Goal: Task Accomplishment & Management: Manage account settings

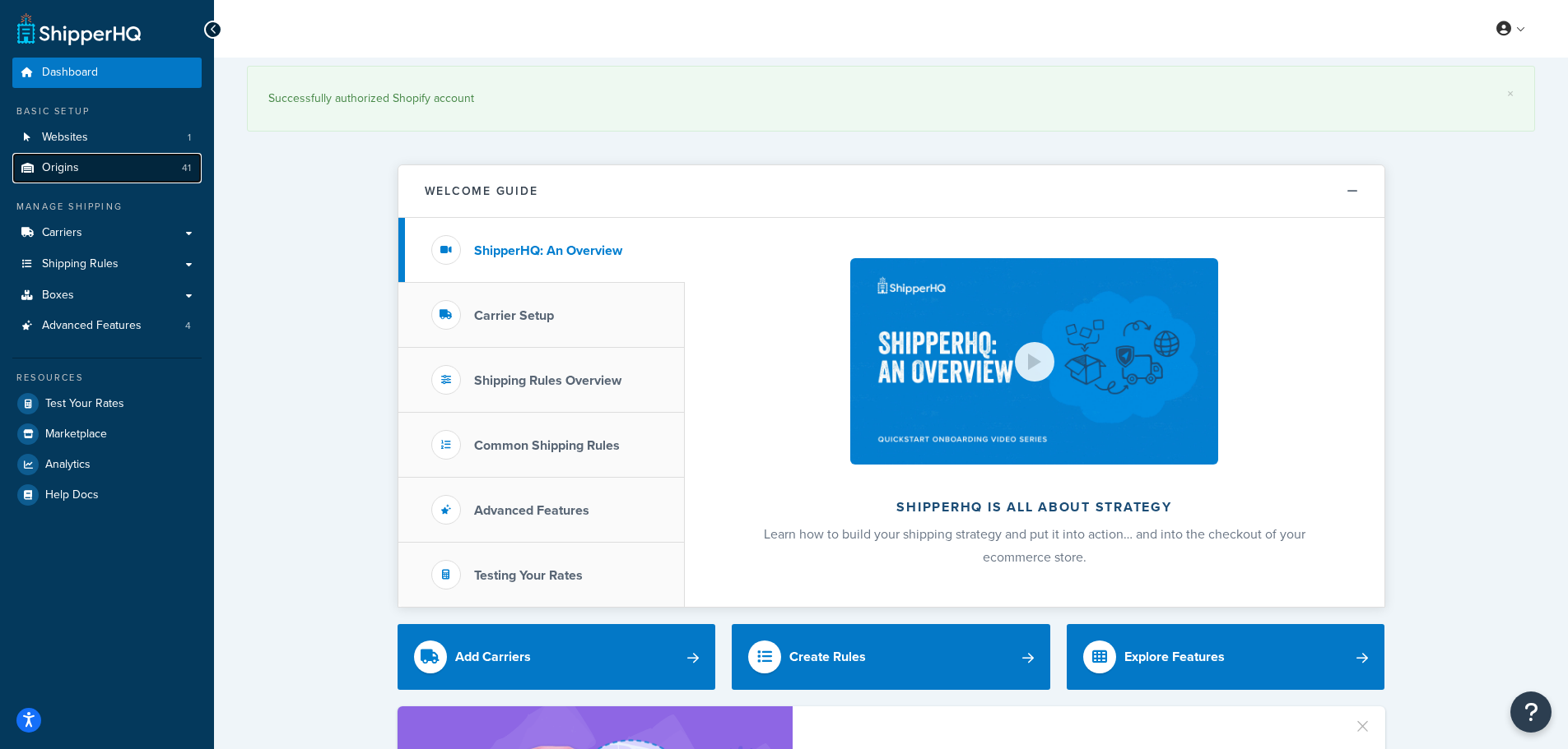
click at [122, 170] on link "Origins 41" at bounding box center [107, 167] width 190 height 30
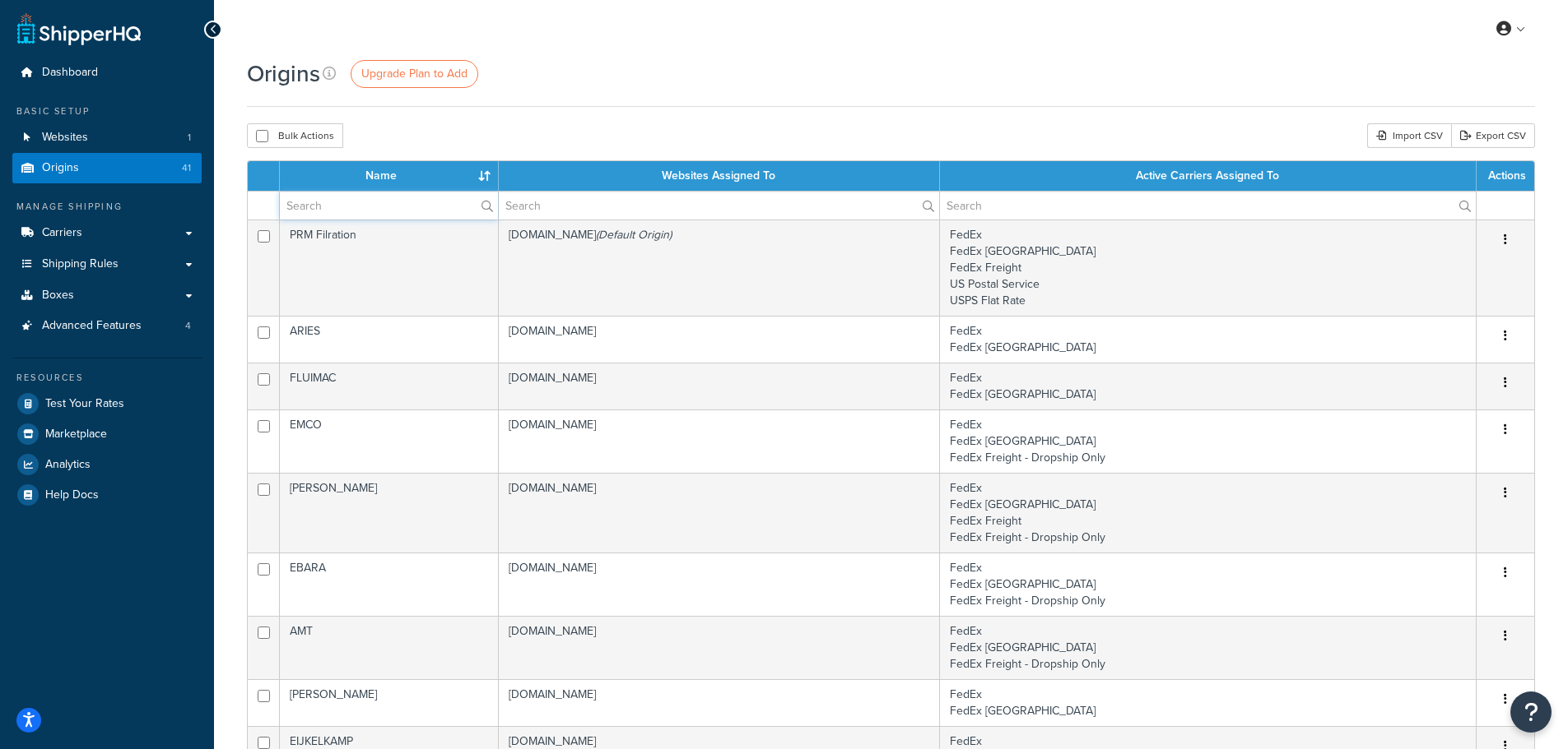
click at [378, 214] on input "text" at bounding box center [389, 205] width 218 height 28
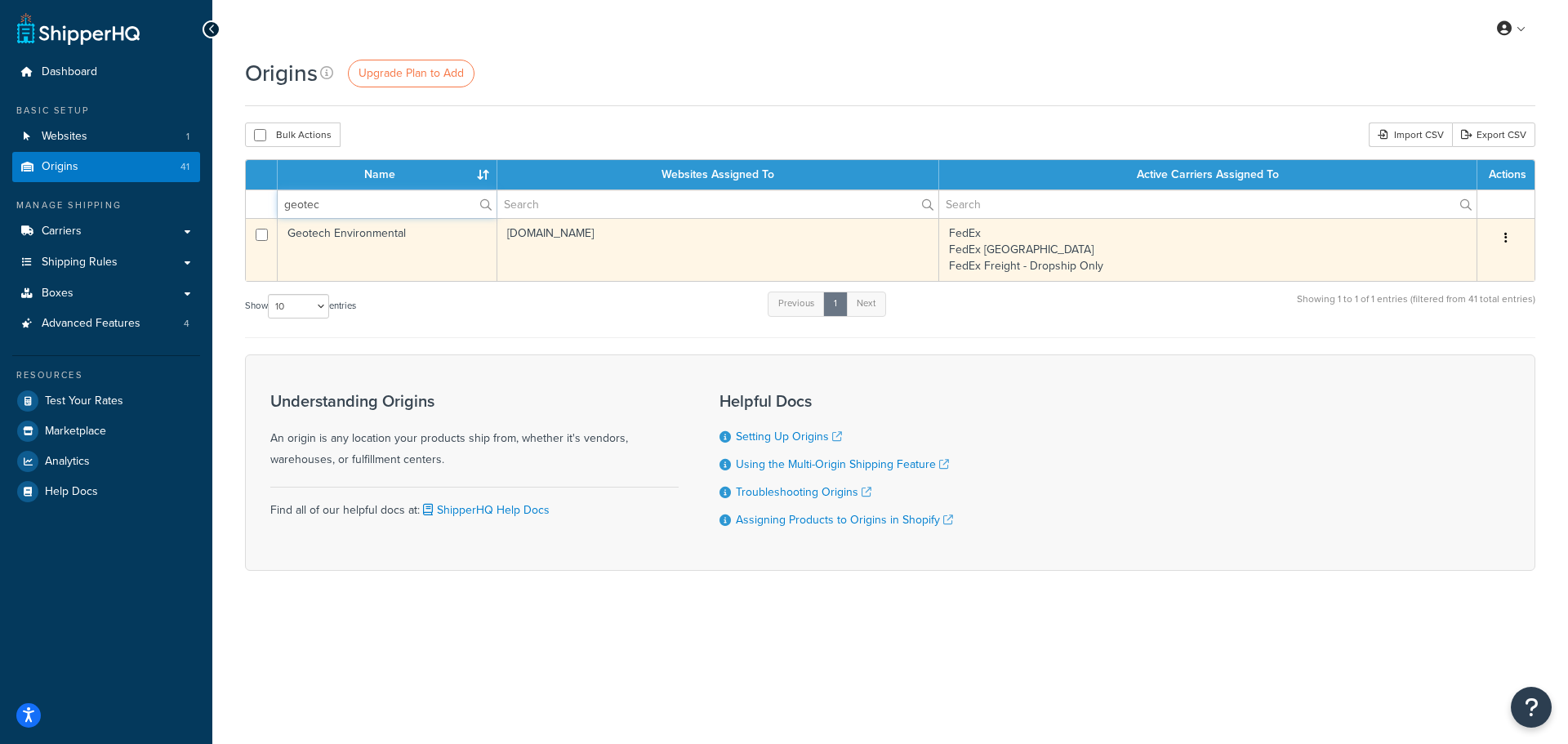
type input "geotec"
click at [307, 234] on td "Geotech Environmental" at bounding box center [388, 249] width 220 height 63
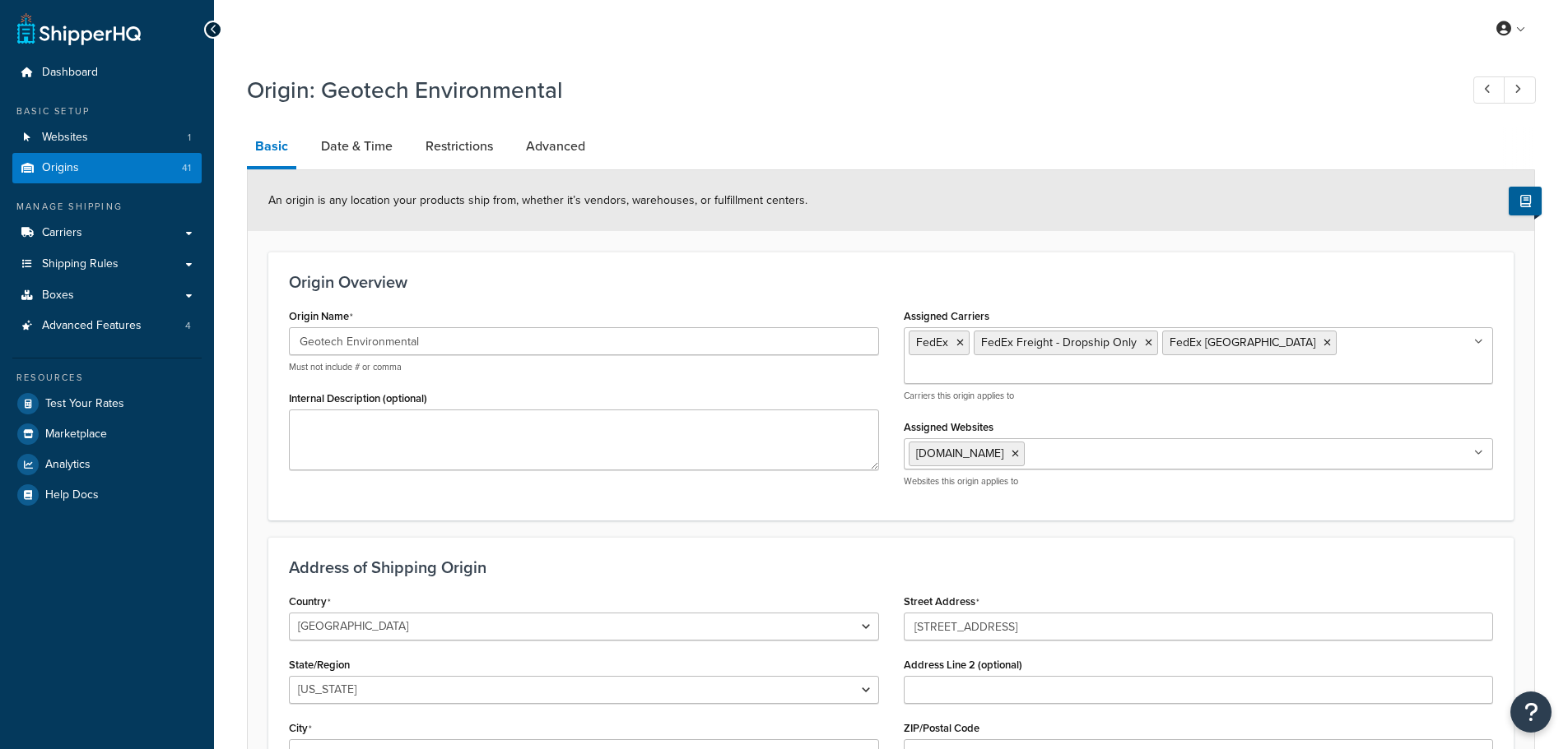
select select "6"
click at [354, 340] on input "Geotech Environmental" at bounding box center [583, 341] width 590 height 28
click at [78, 257] on span "Shipping Rules" at bounding box center [80, 264] width 77 height 14
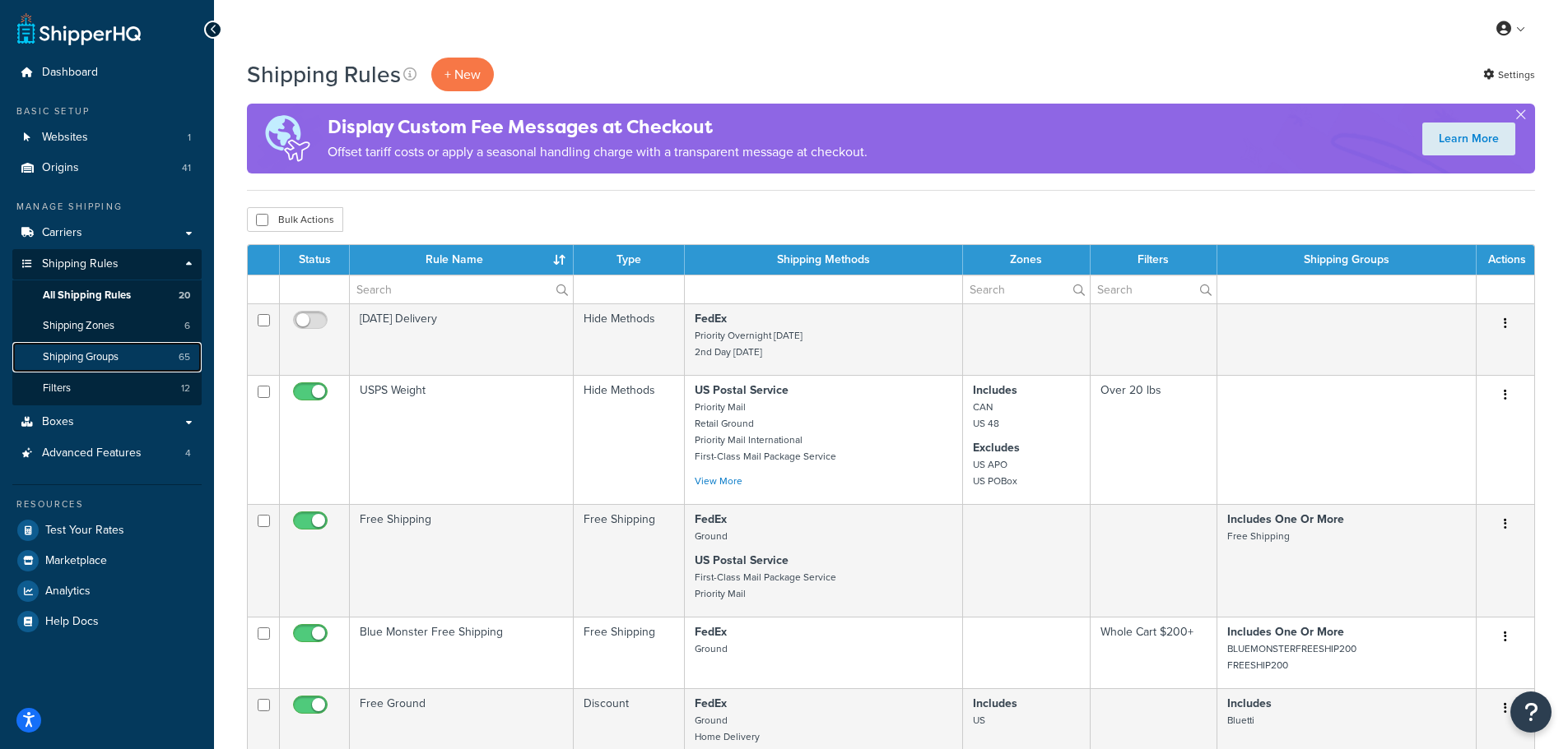
click at [107, 363] on span "Shipping Groups" at bounding box center [81, 357] width 76 height 14
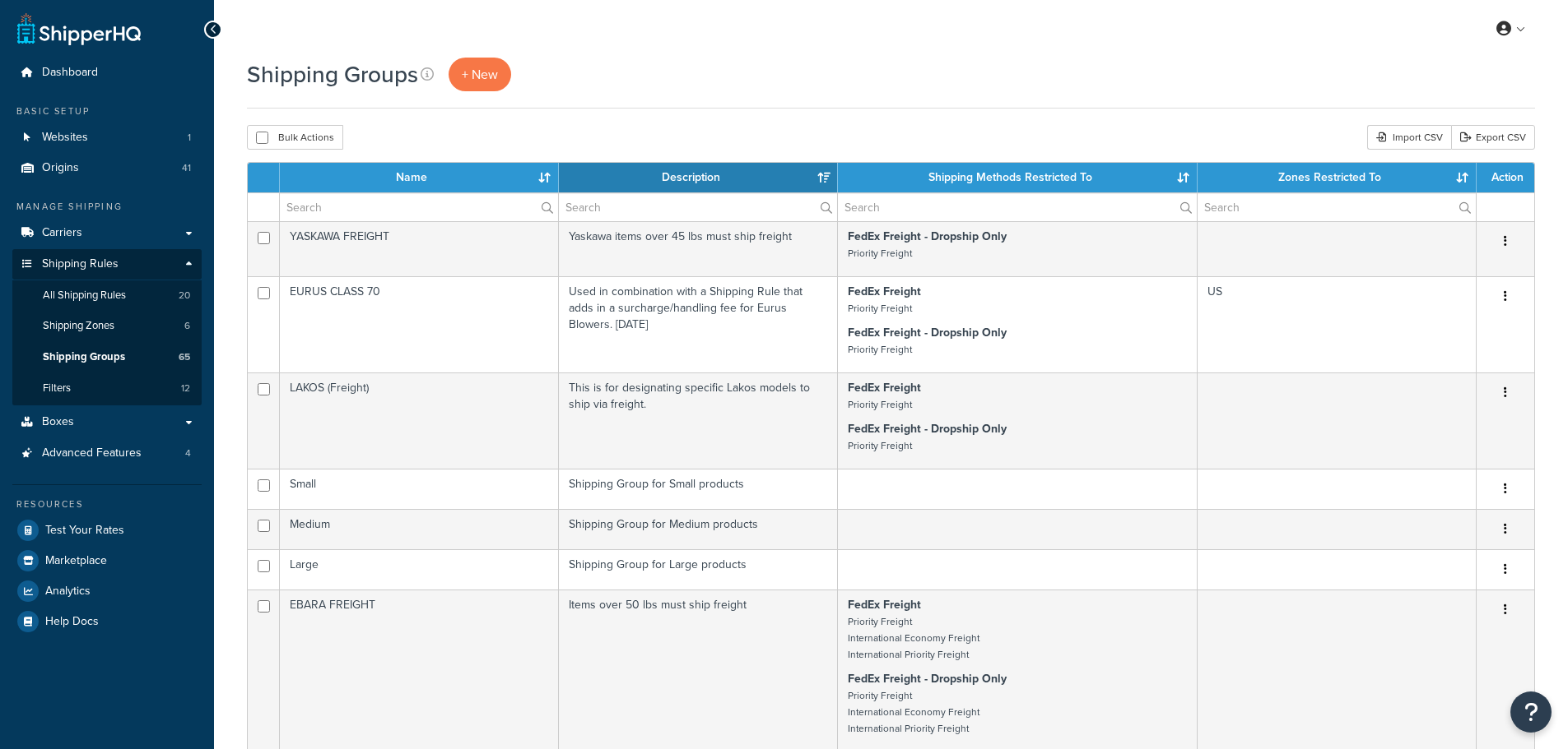
select select "15"
click at [384, 195] on input "text" at bounding box center [419, 207] width 278 height 28
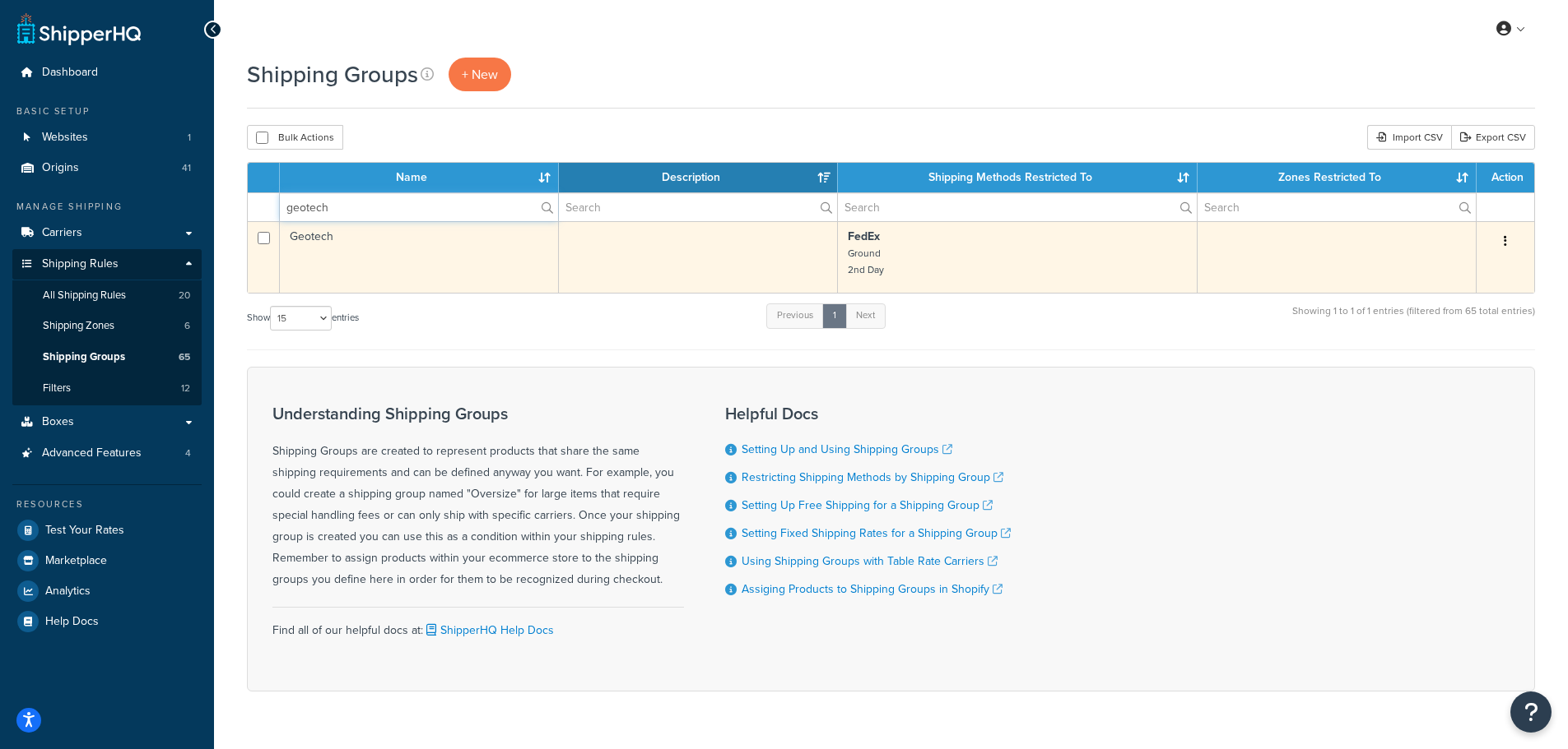
type input "geotech"
drag, startPoint x: 346, startPoint y: 241, endPoint x: 260, endPoint y: 227, distance: 87.1
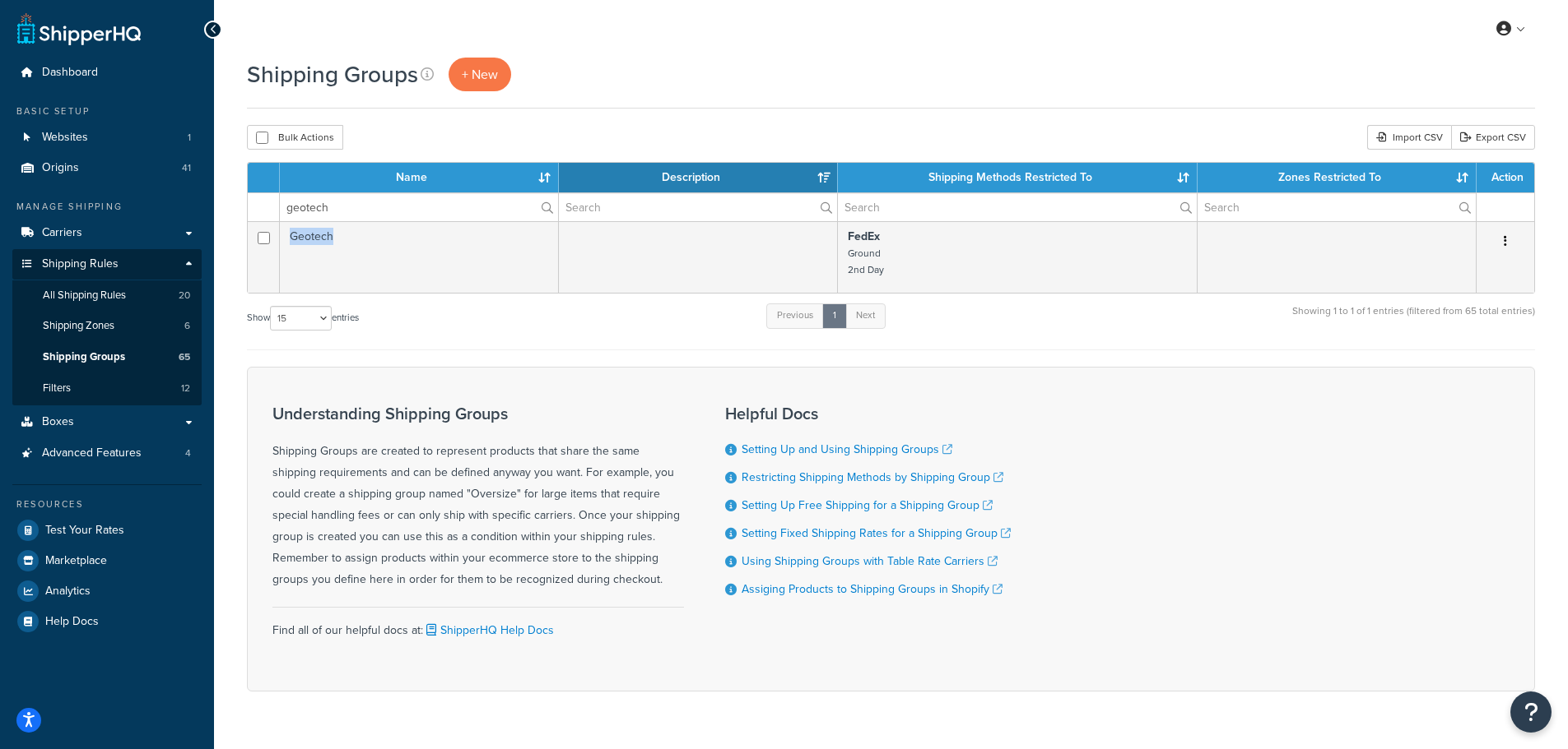
copy tr "Geotech"
